Goal: Task Accomplishment & Management: Manage account settings

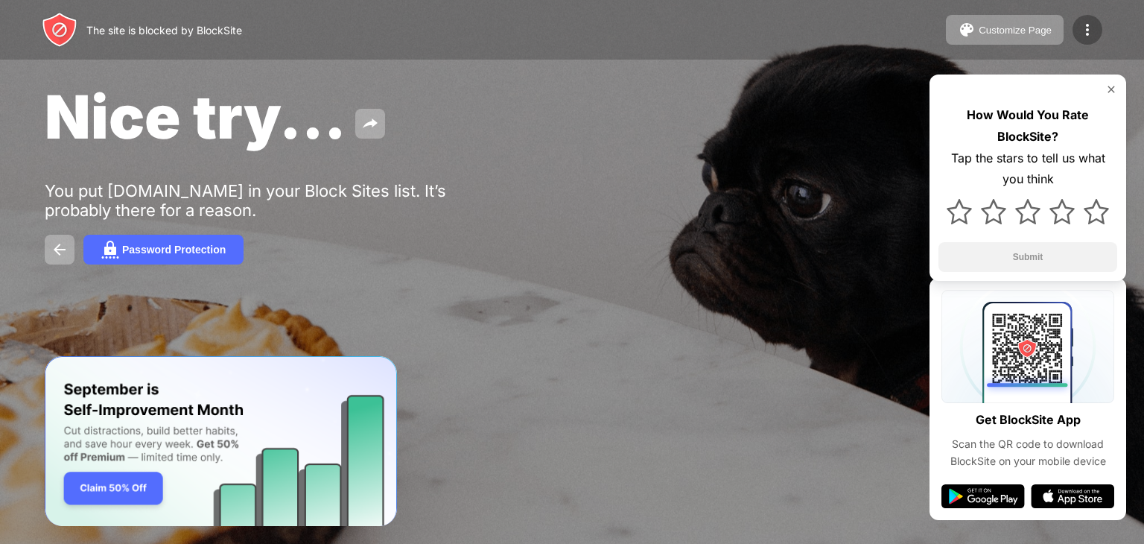
click at [1090, 34] on img at bounding box center [1088, 30] width 18 height 18
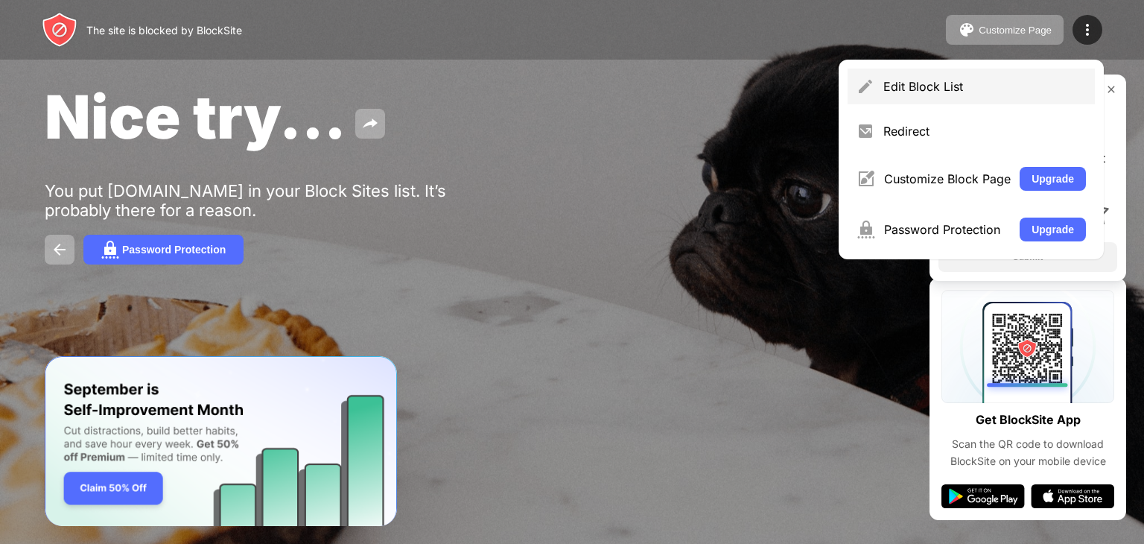
click at [977, 89] on div "Edit Block List" at bounding box center [985, 86] width 203 height 15
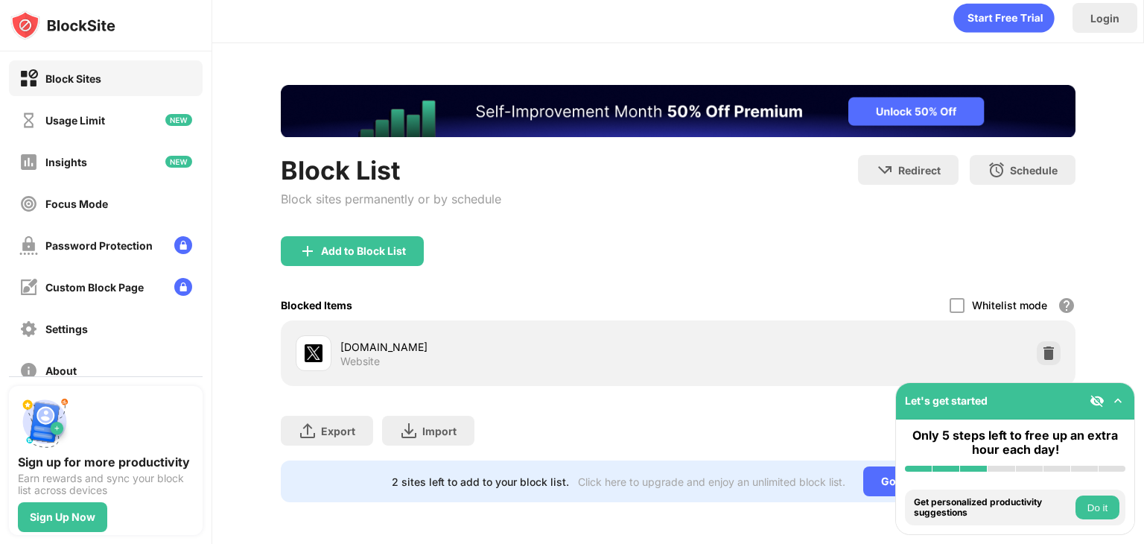
scroll to position [16, 0]
click at [352, 250] on div "Add to Block List" at bounding box center [352, 251] width 143 height 30
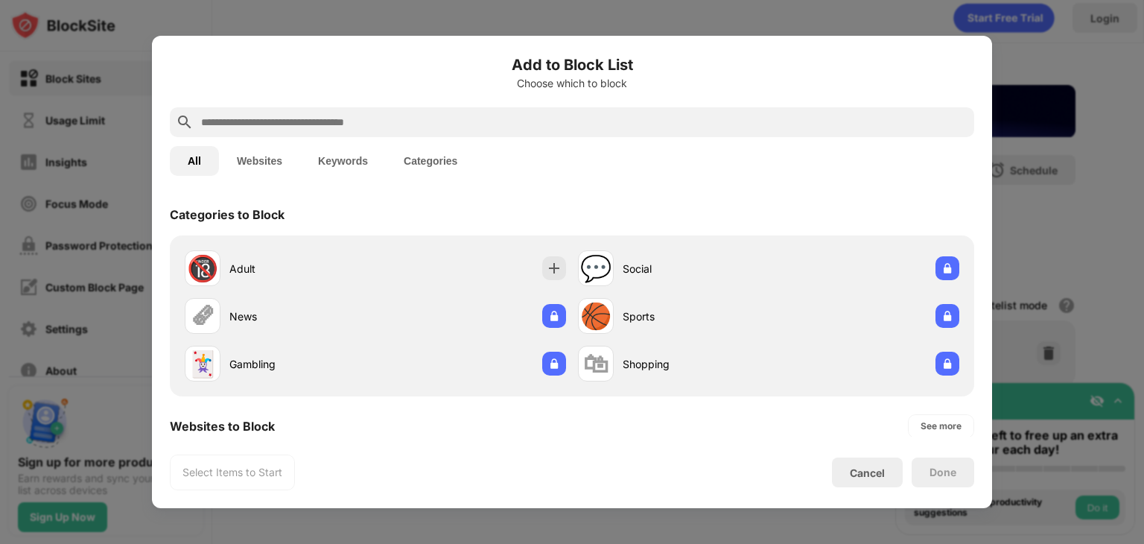
click at [401, 101] on div "Add to Block List Choose which to block" at bounding box center [572, 81] width 805 height 54
click at [402, 123] on input "text" at bounding box center [584, 122] width 769 height 18
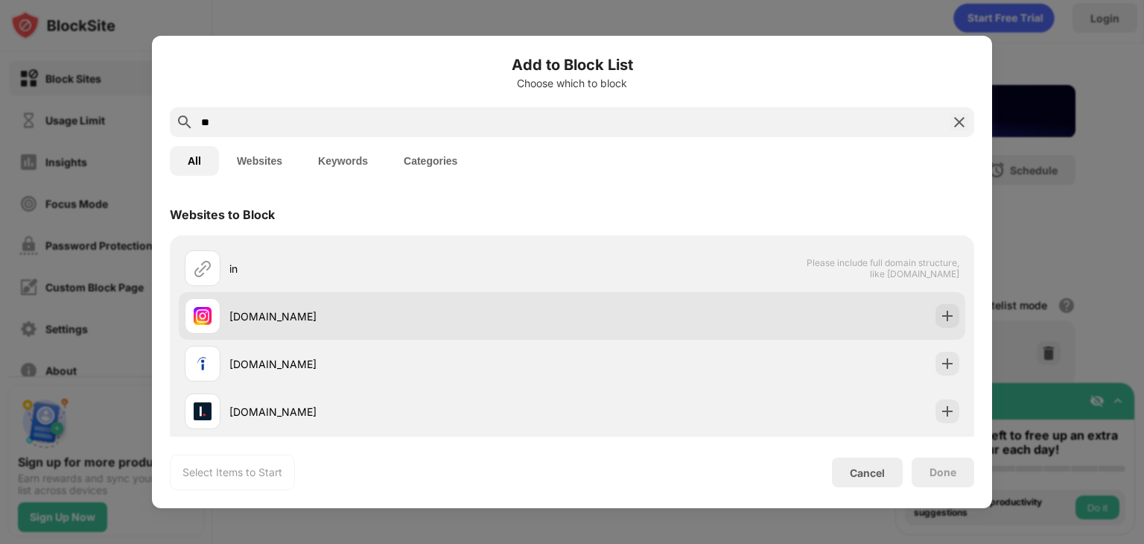
type input "**"
click at [940, 308] on div at bounding box center [948, 316] width 24 height 24
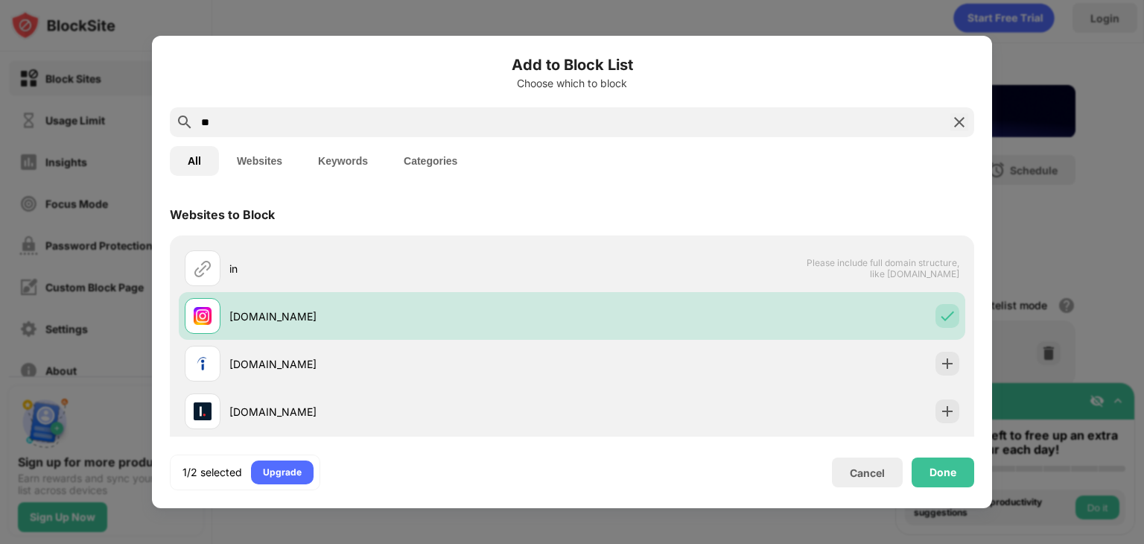
click at [413, 120] on input "**" at bounding box center [572, 122] width 745 height 18
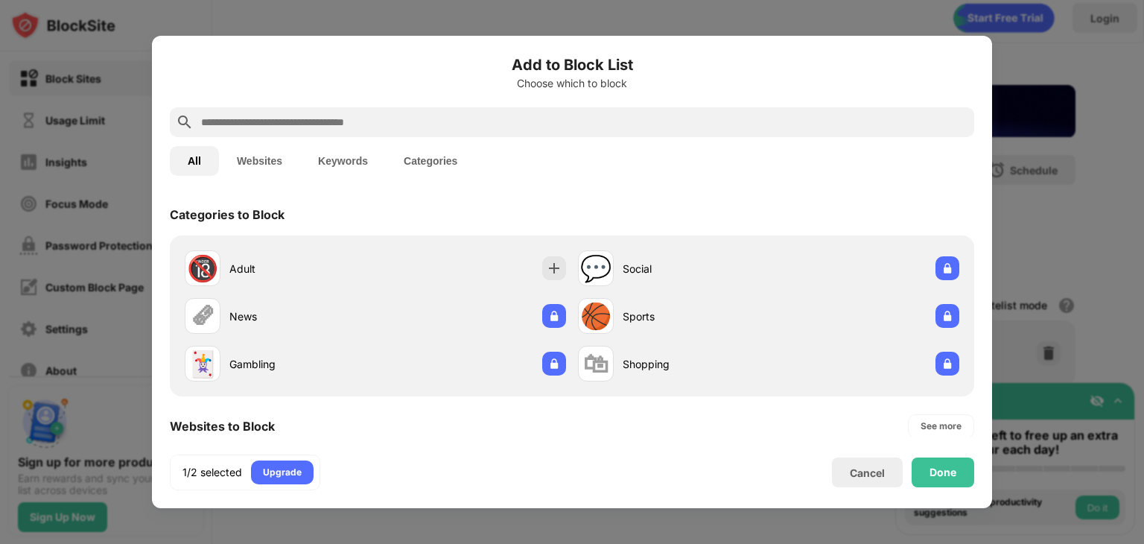
type input "*"
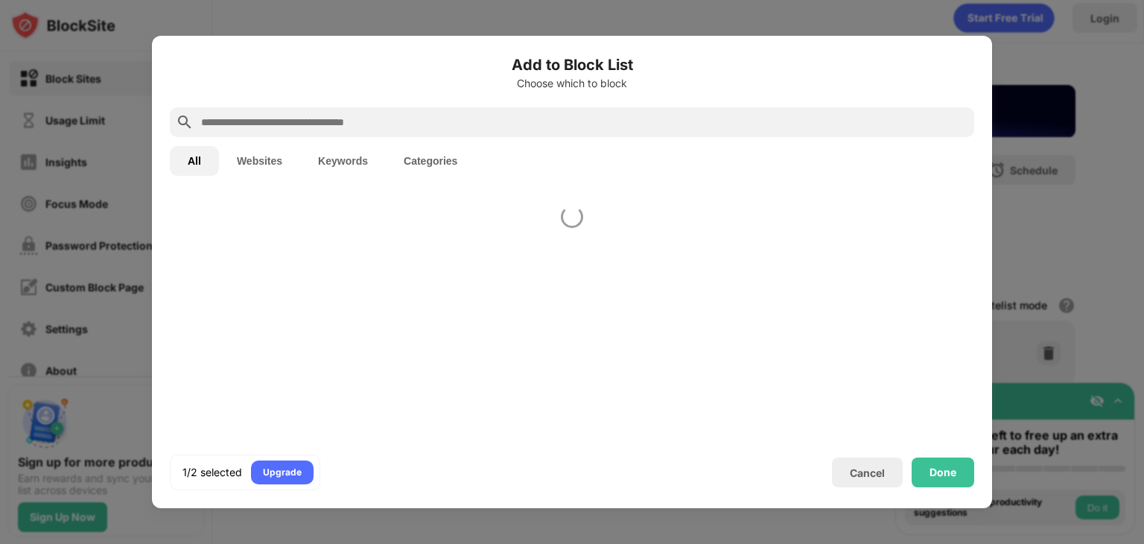
type input "*"
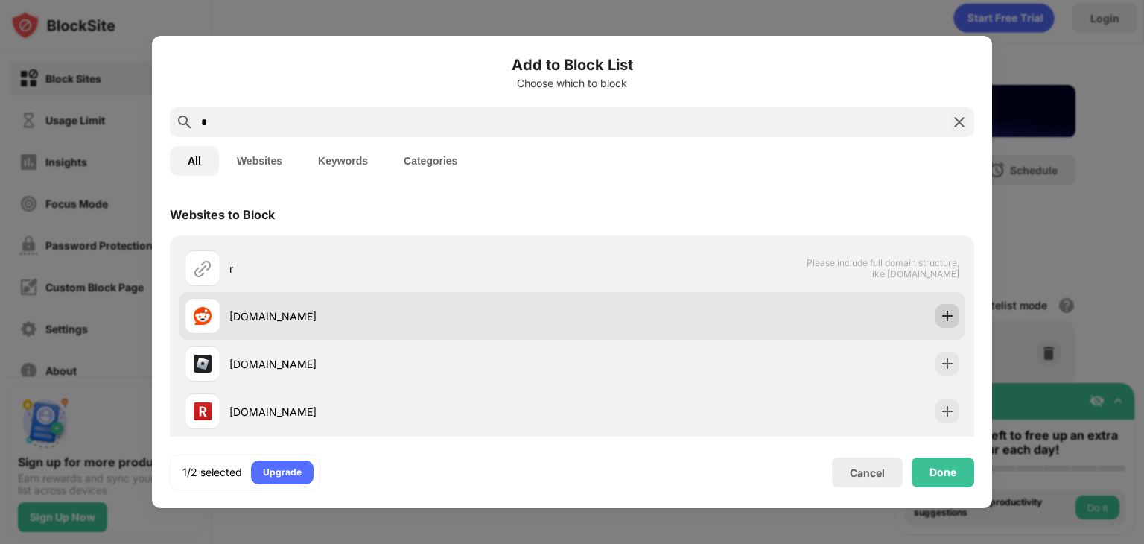
type input "*"
click at [940, 317] on img at bounding box center [947, 315] width 15 height 15
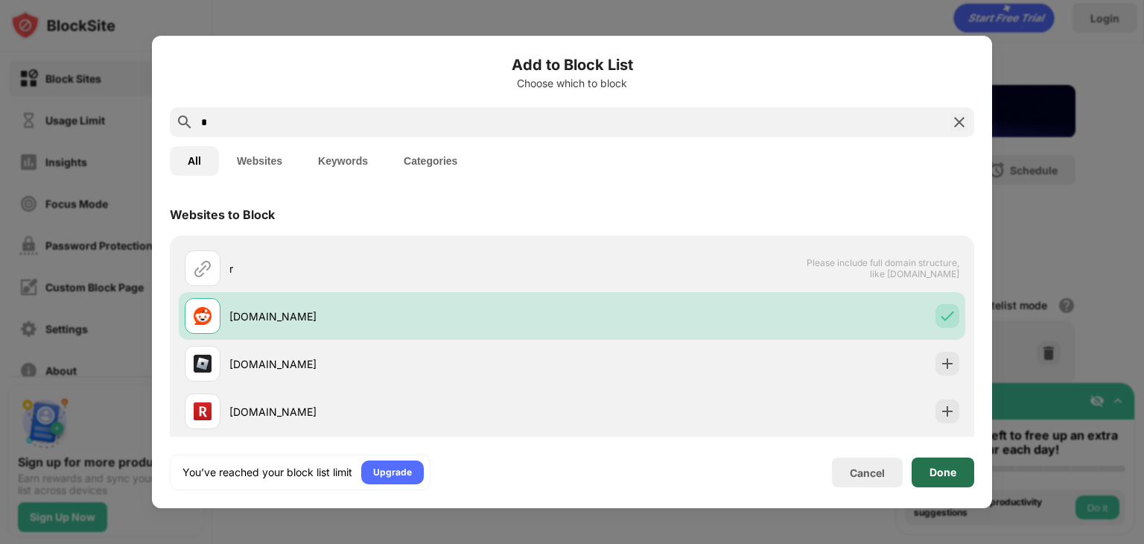
click at [936, 471] on div "Done" at bounding box center [943, 472] width 27 height 12
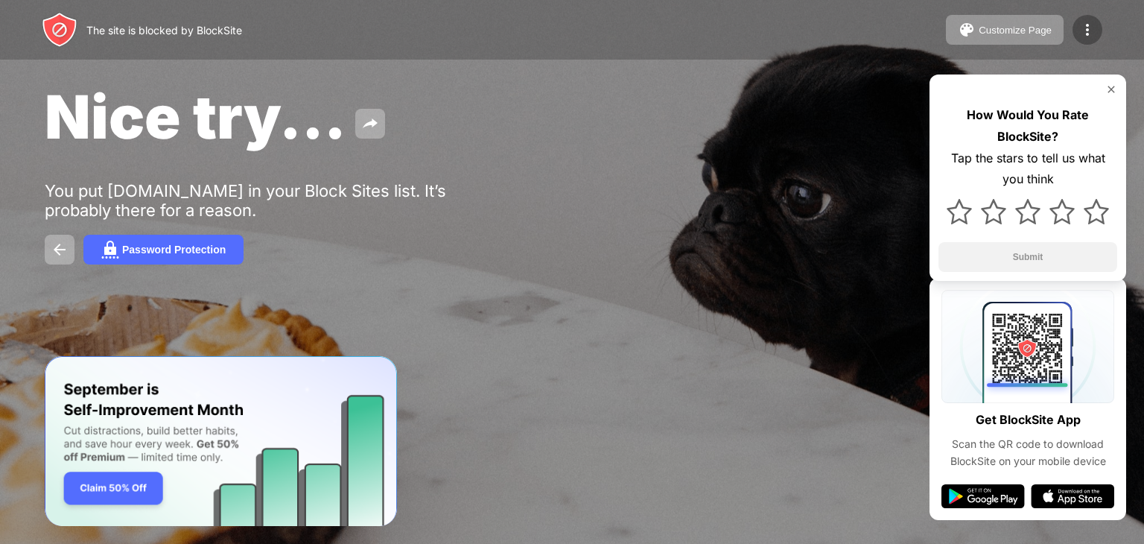
click at [1076, 23] on div at bounding box center [1088, 30] width 30 height 30
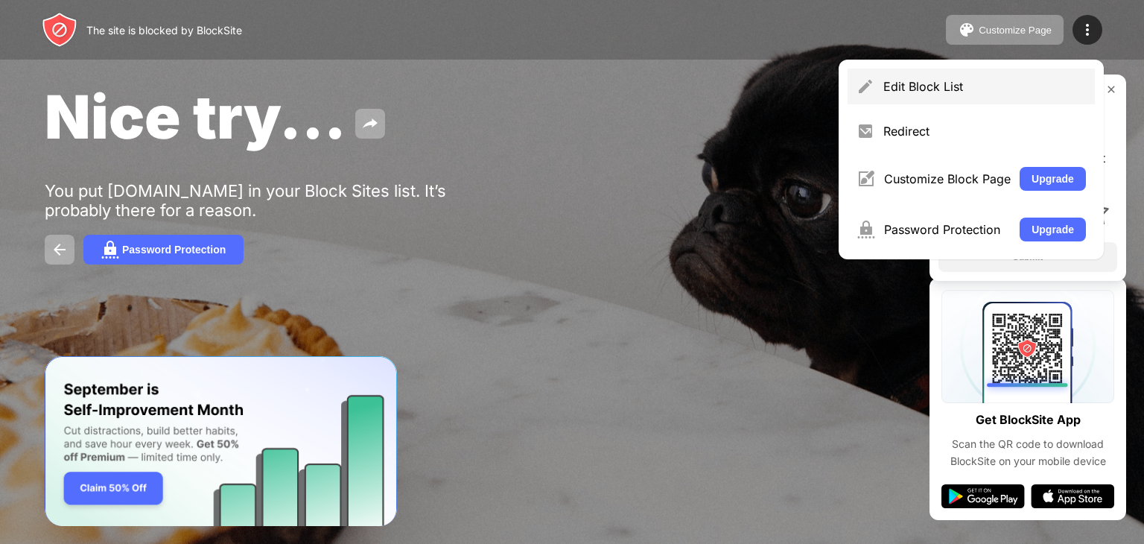
click at [937, 79] on div "Edit Block List" at bounding box center [985, 86] width 203 height 15
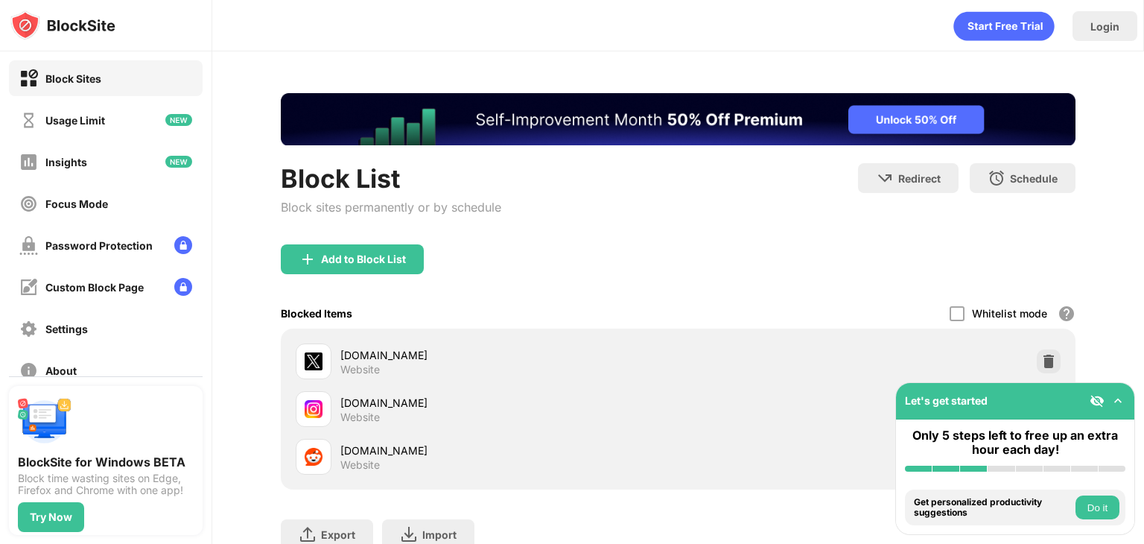
scroll to position [114, 0]
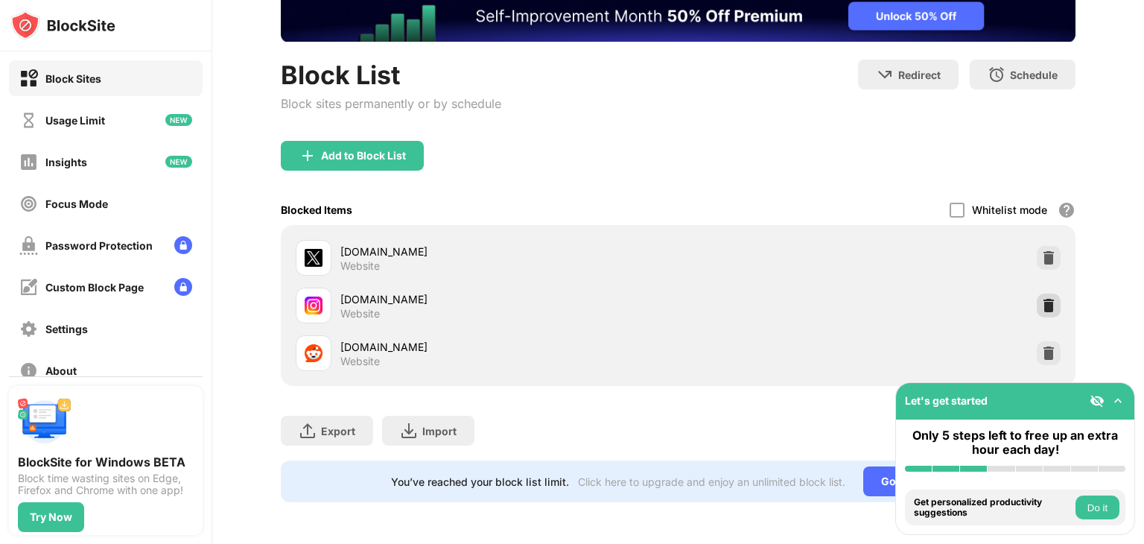
click at [1044, 298] on img at bounding box center [1048, 305] width 15 height 15
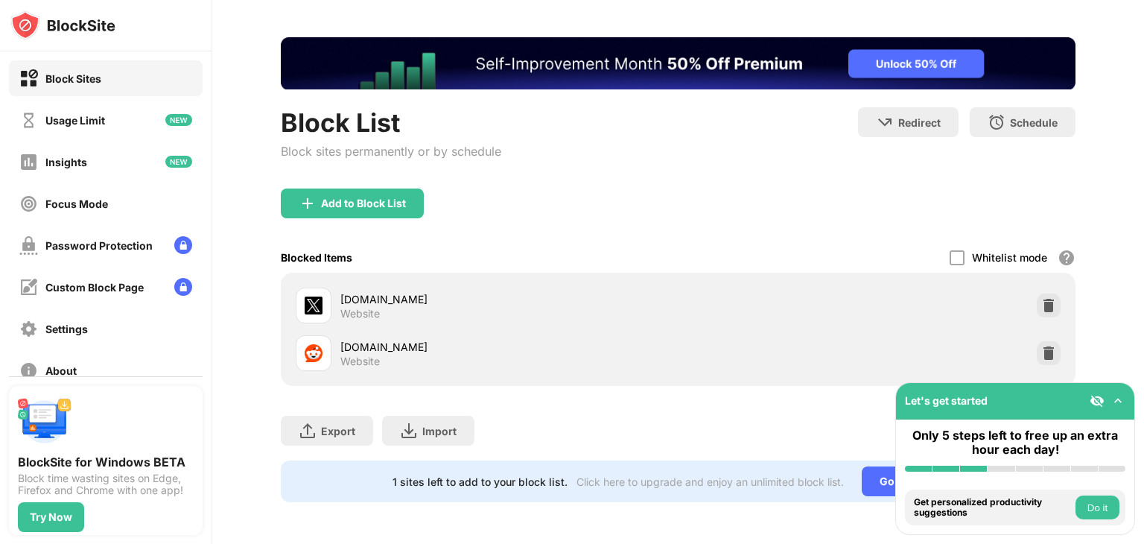
scroll to position [66, 0]
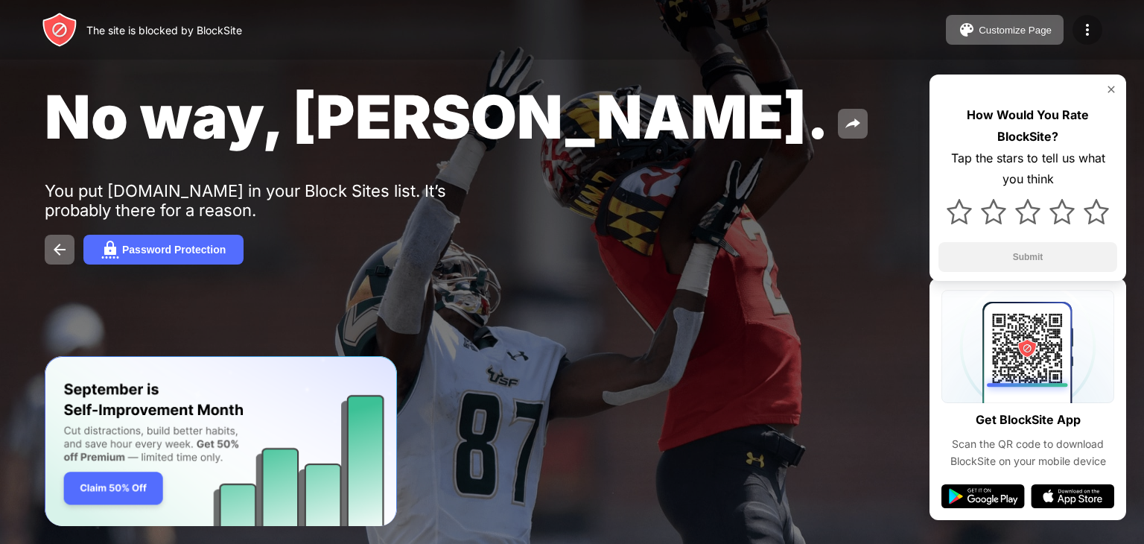
click at [1088, 29] on img at bounding box center [1088, 30] width 18 height 18
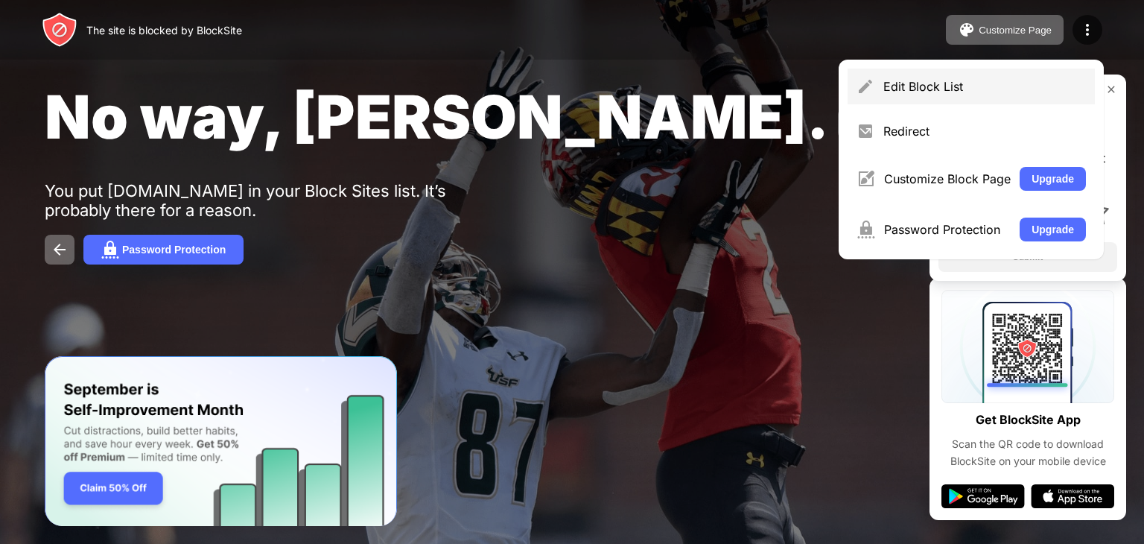
click at [956, 93] on div "Edit Block List" at bounding box center [985, 86] width 203 height 15
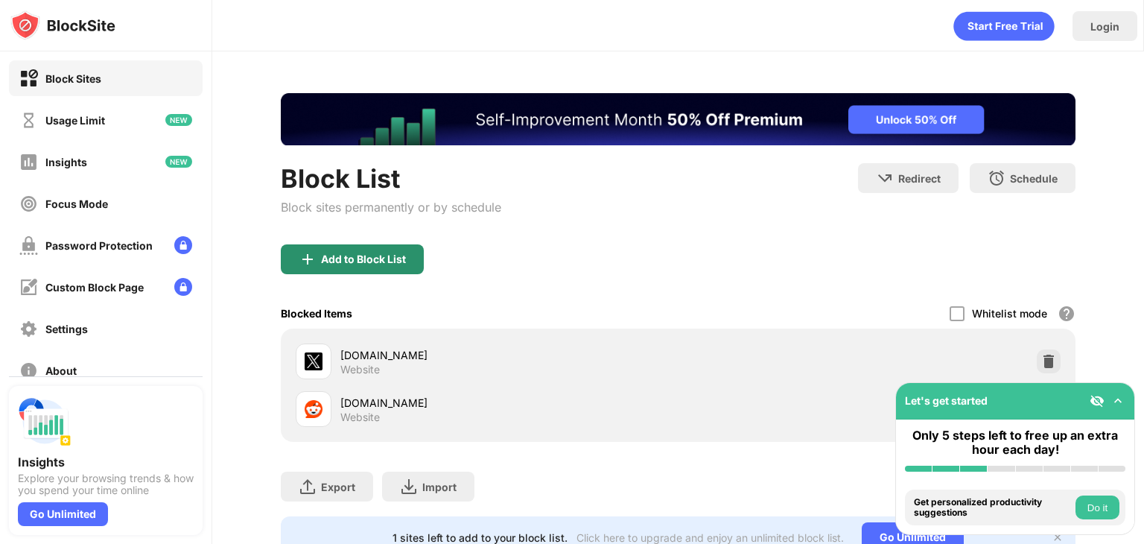
click at [367, 257] on div "Add to Block List" at bounding box center [363, 259] width 85 height 12
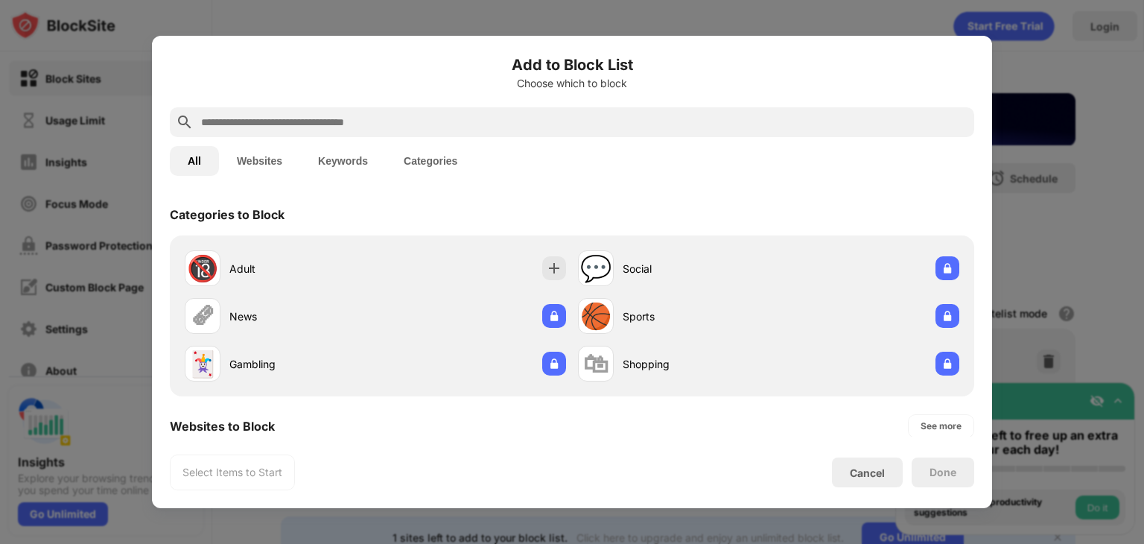
click at [287, 138] on div "All Websites Keywords Categories" at bounding box center [572, 161] width 805 height 48
click at [285, 94] on div "Add to Block List Choose which to block" at bounding box center [572, 81] width 805 height 54
click at [286, 126] on input "text" at bounding box center [584, 122] width 769 height 18
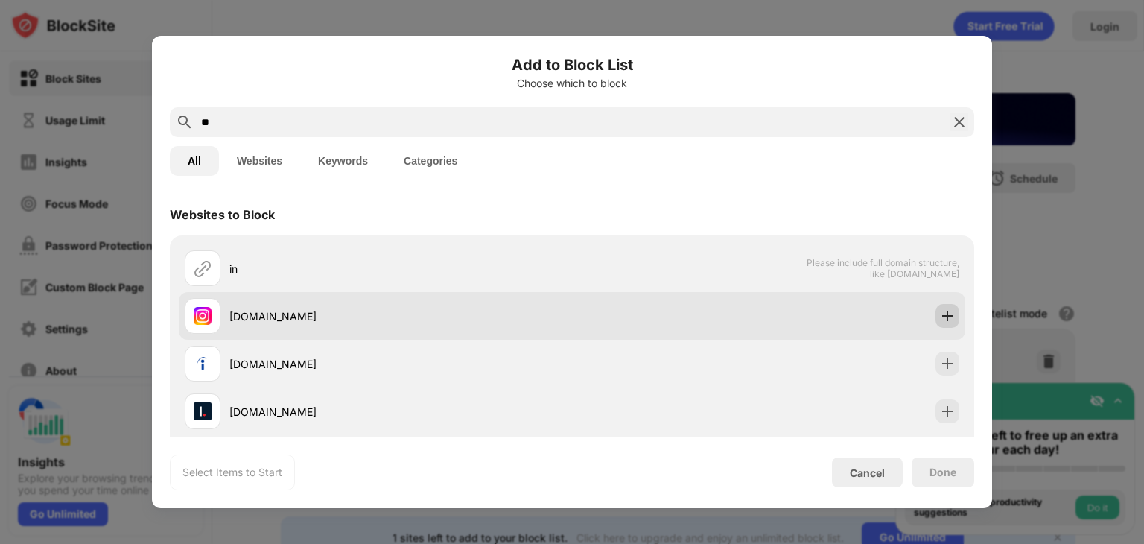
type input "**"
click at [940, 317] on img at bounding box center [947, 315] width 15 height 15
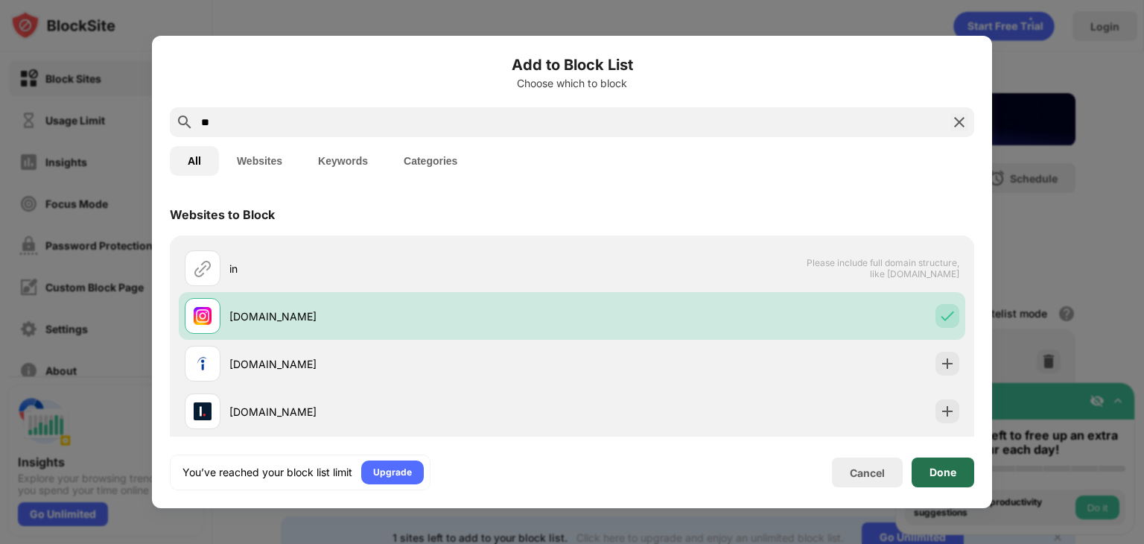
click at [942, 486] on div "Done" at bounding box center [943, 472] width 63 height 30
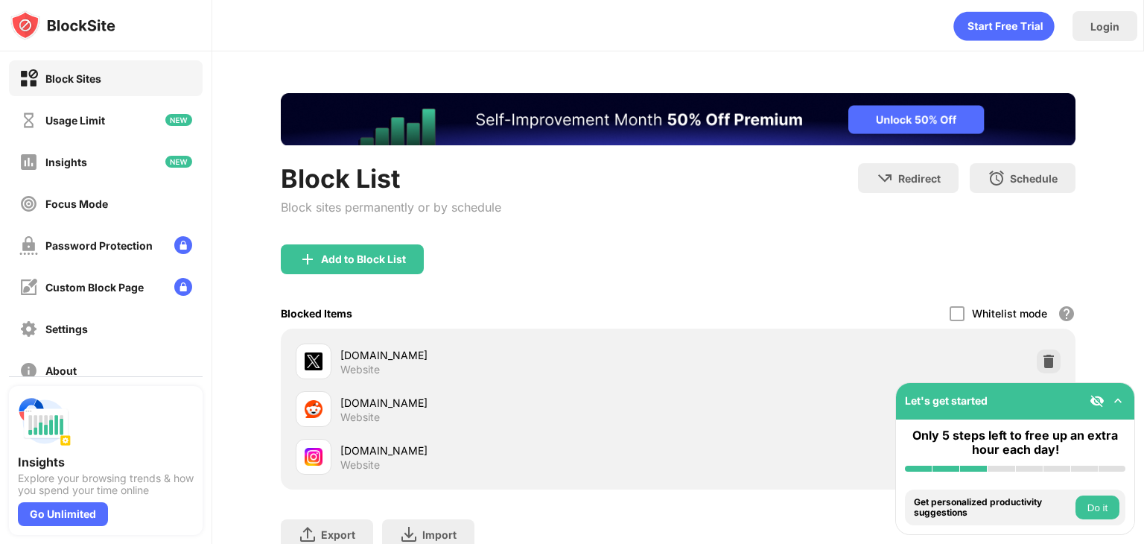
scroll to position [114, 0]
